Goal: Task Accomplishment & Management: Manage account settings

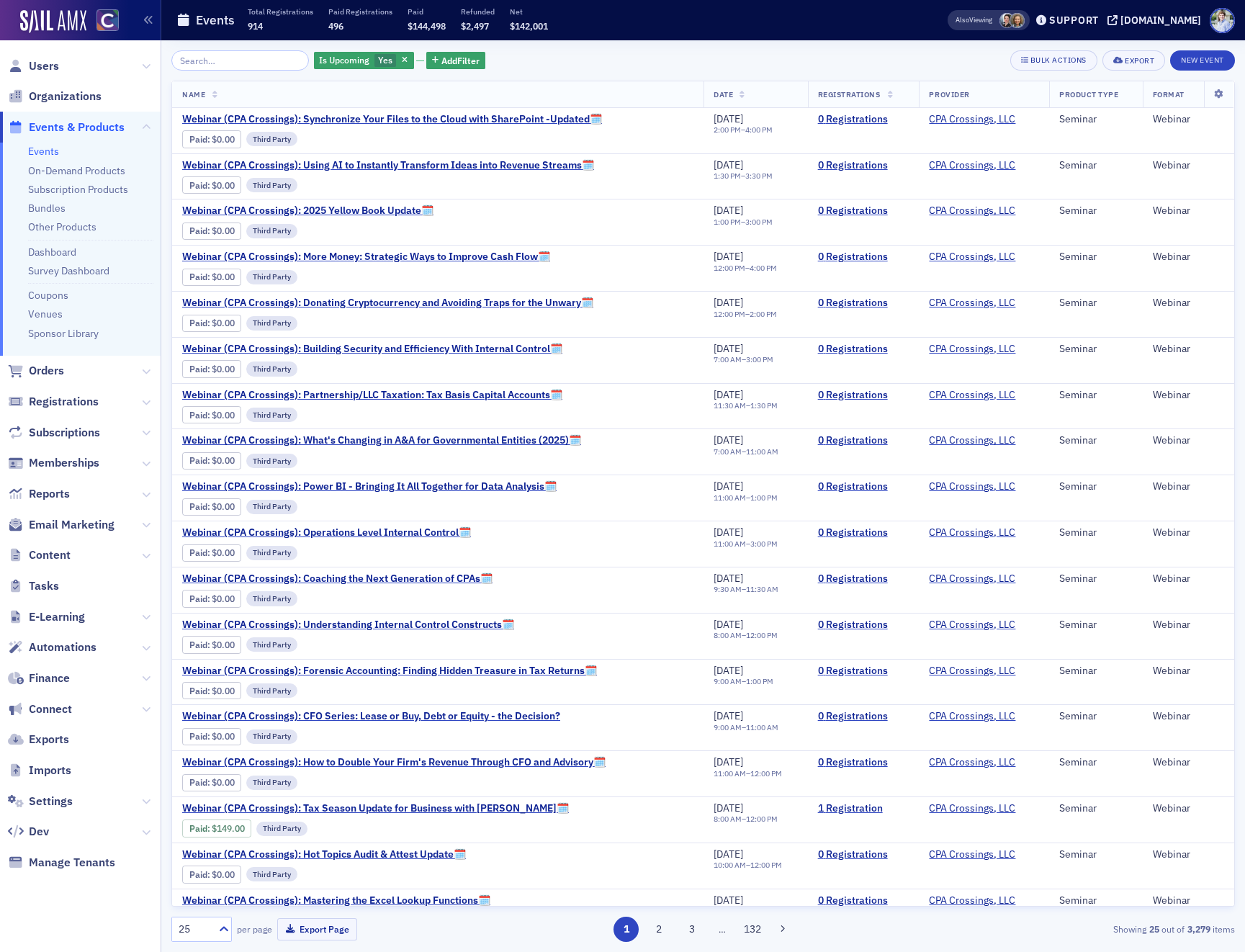
click at [859, 85] on th "Registrations" at bounding box center [864, 94] width 112 height 26
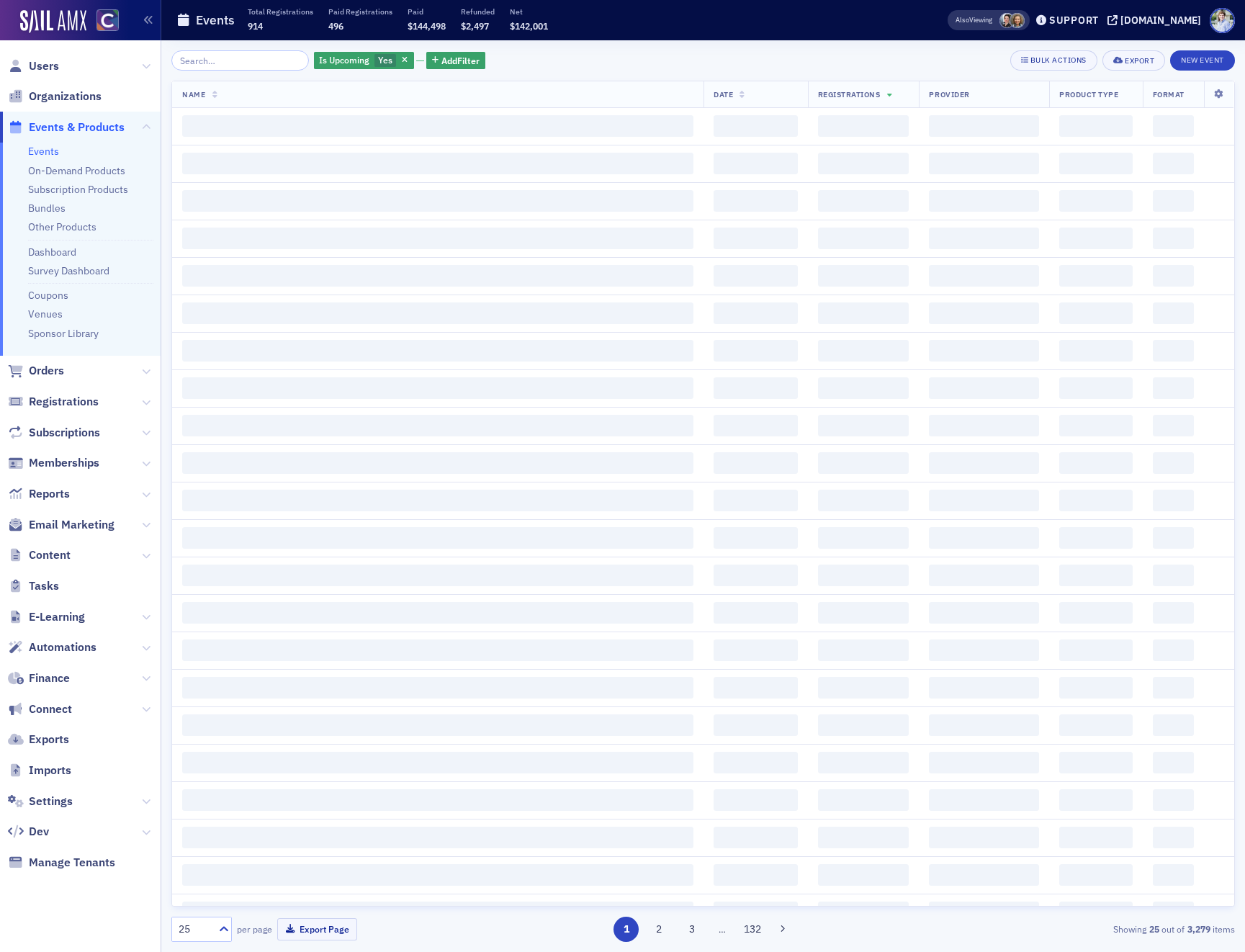
click at [841, 62] on div "Is Upcoming Yes Add Filter Bulk Actions Export New Event" at bounding box center [703, 61] width 1064 height 21
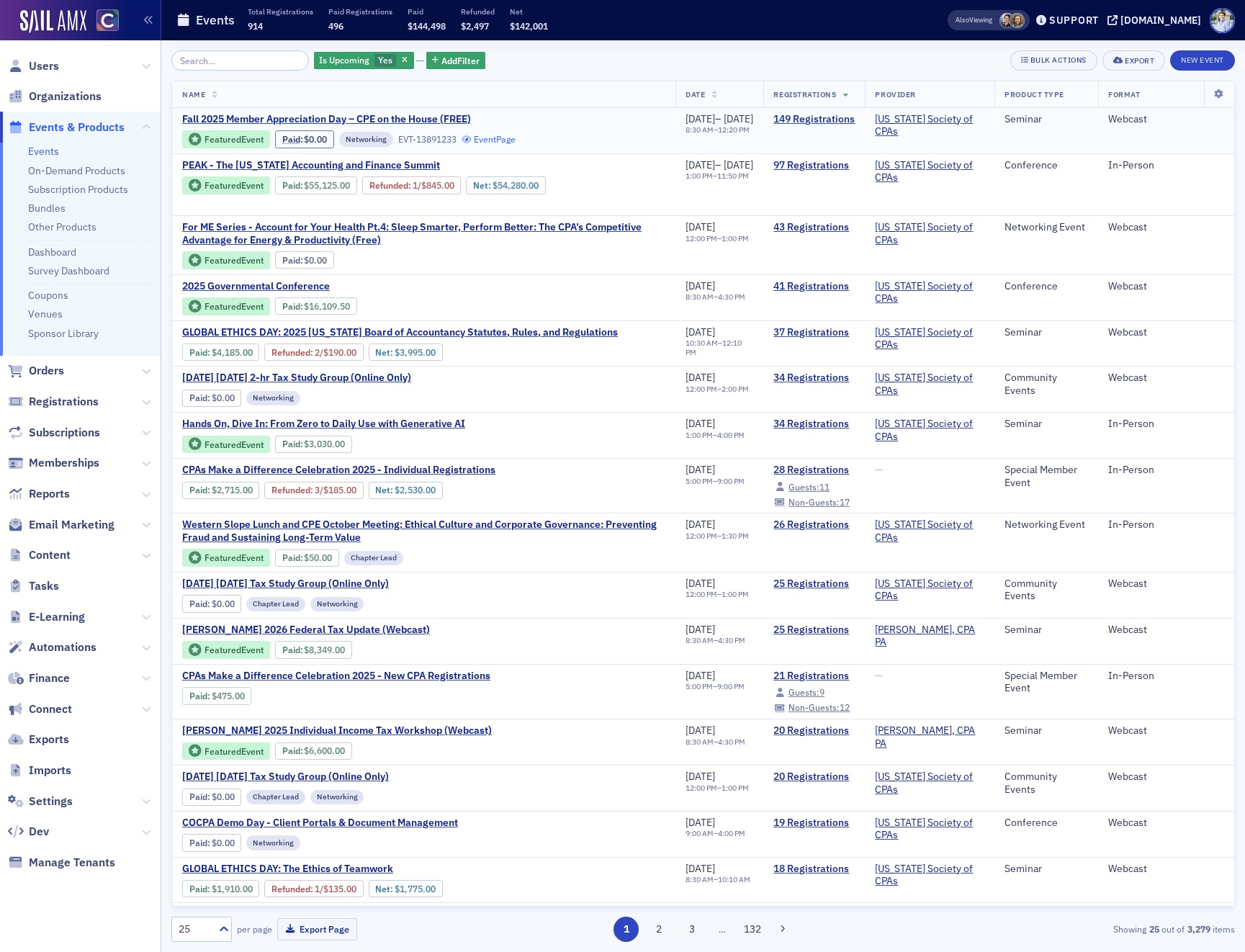
click at [504, 140] on link "Event Page" at bounding box center [489, 139] width 55 height 11
click at [225, 209] on link "Event Page" at bounding box center [209, 204] width 55 height 11
click at [425, 258] on link "Event Page" at bounding box center [430, 260] width 55 height 11
click at [463, 305] on link "Event Page" at bounding box center [453, 306] width 55 height 11
click at [549, 355] on link "Event Page" at bounding box center [538, 352] width 55 height 11
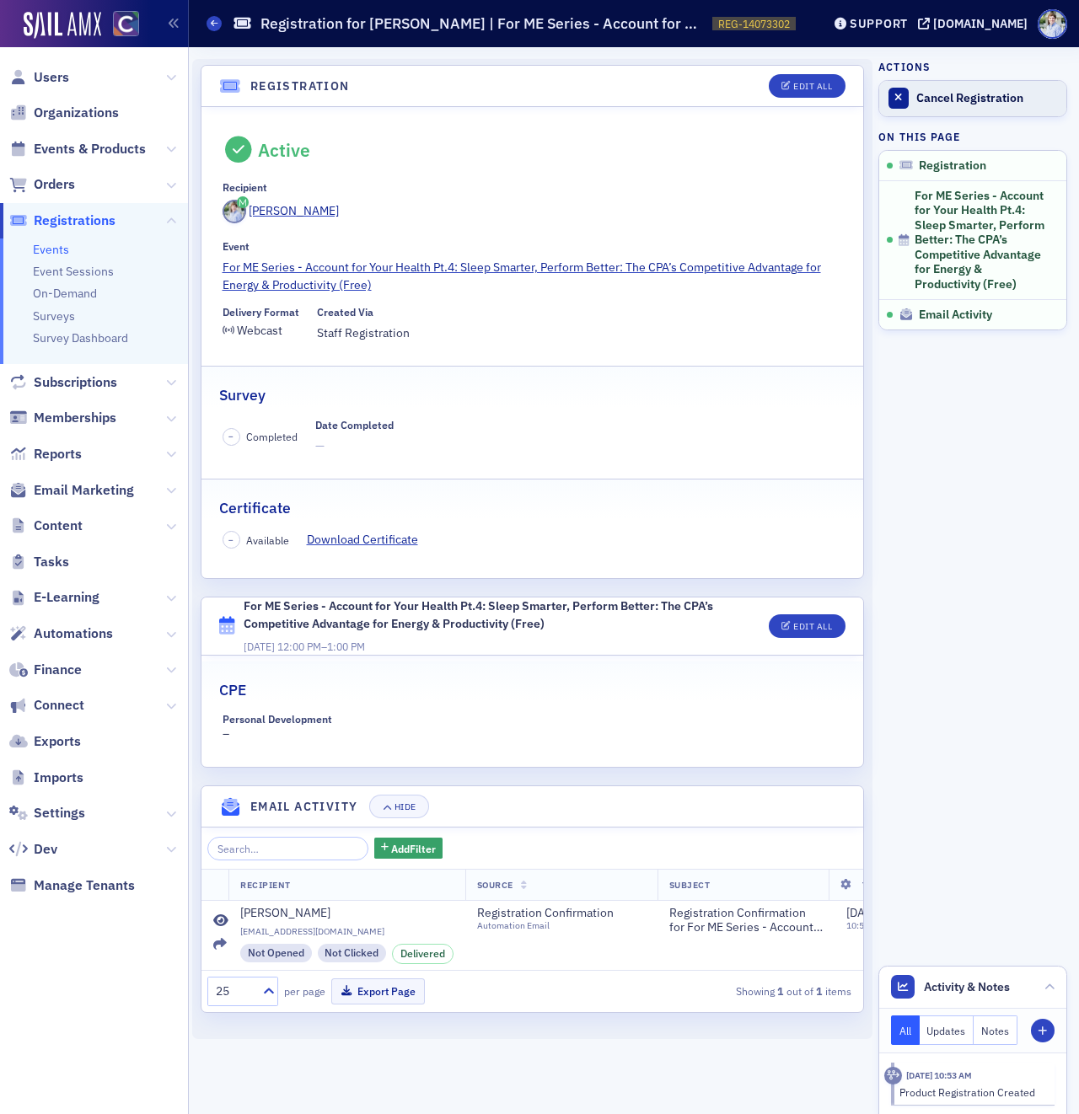
click at [913, 89] on link "Cancel Registration" at bounding box center [972, 98] width 187 height 35
